Goal: Task Accomplishment & Management: Manage account settings

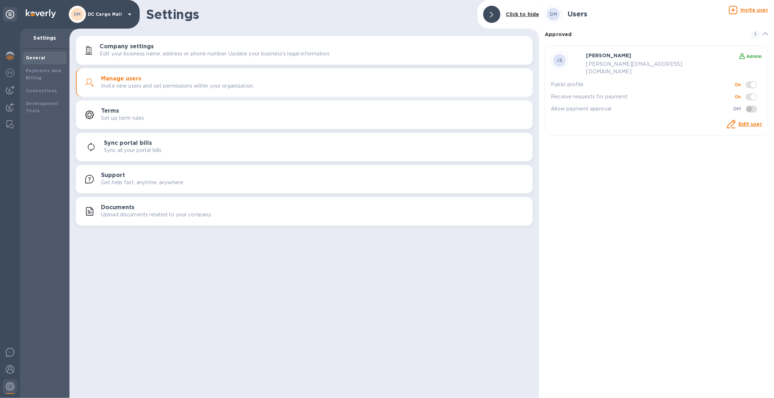
click at [113, 14] on p "DC Cargo Mall" at bounding box center [106, 14] width 36 height 5
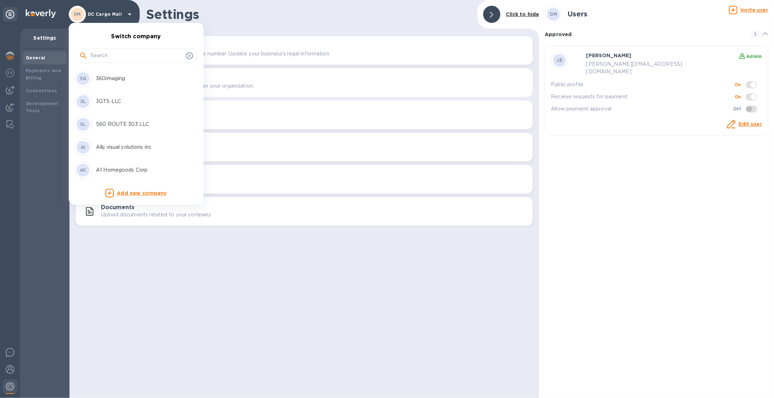
click at [112, 53] on input "text" at bounding box center [137, 55] width 92 height 11
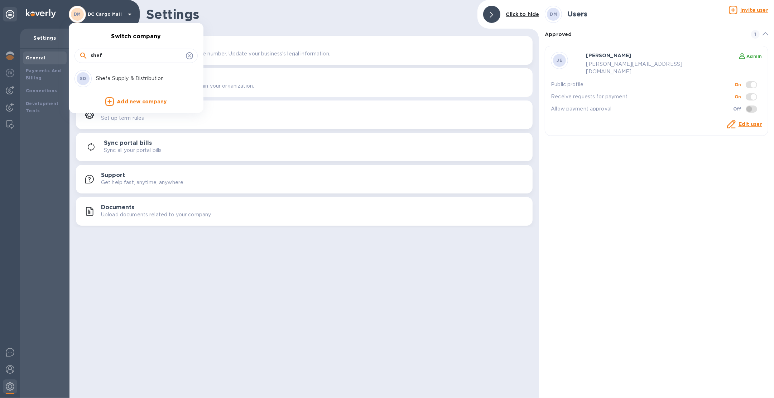
type input "shef"
click at [116, 76] on p "Shefa Supply & Distribution" at bounding box center [141, 79] width 90 height 8
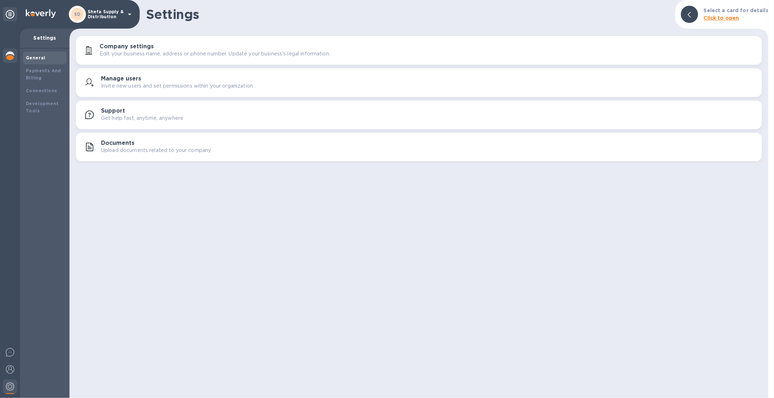
click at [11, 55] on img at bounding box center [10, 56] width 9 height 9
